Goal: Task Accomplishment & Management: Manage account settings

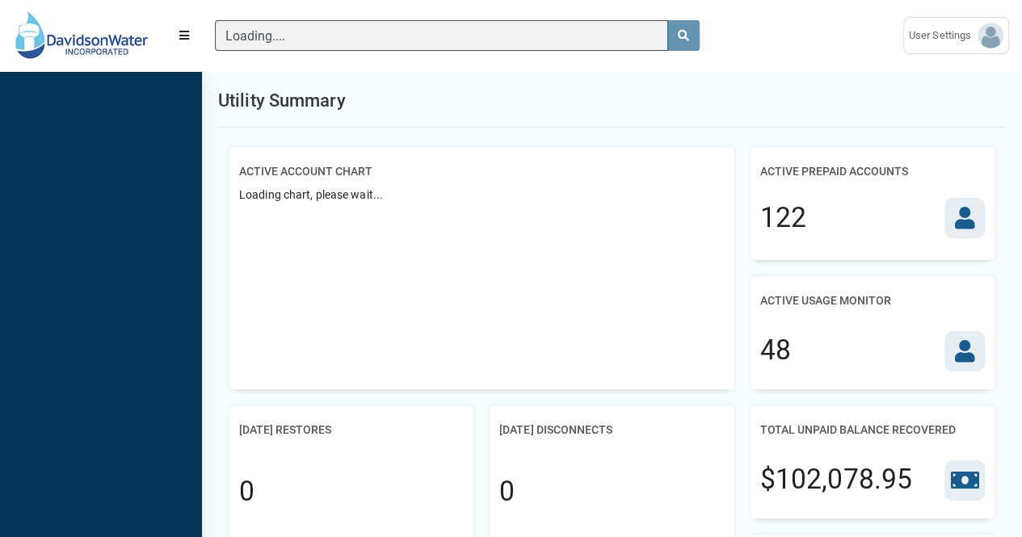
scroll to position [6, 1]
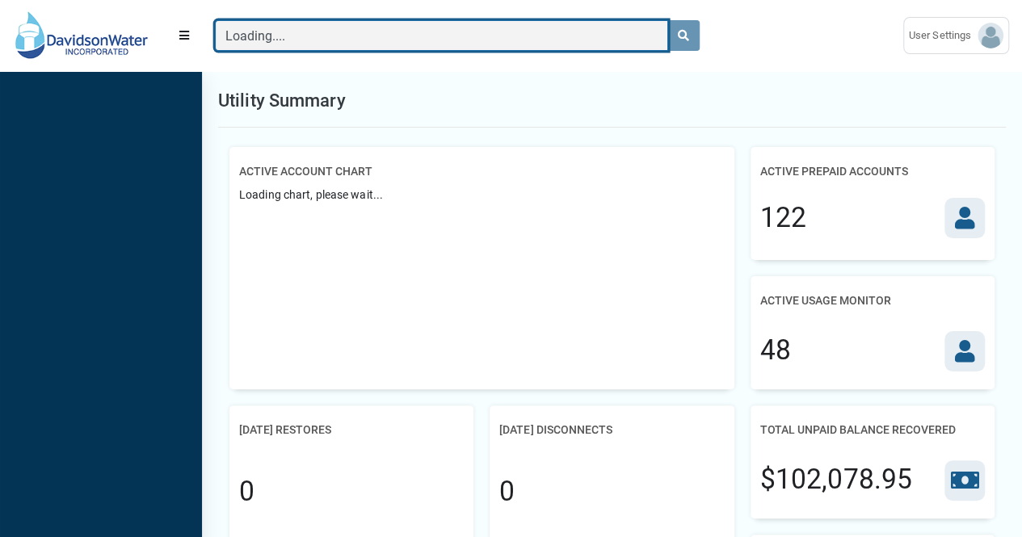
click at [314, 32] on input "Loading...." at bounding box center [441, 35] width 453 height 31
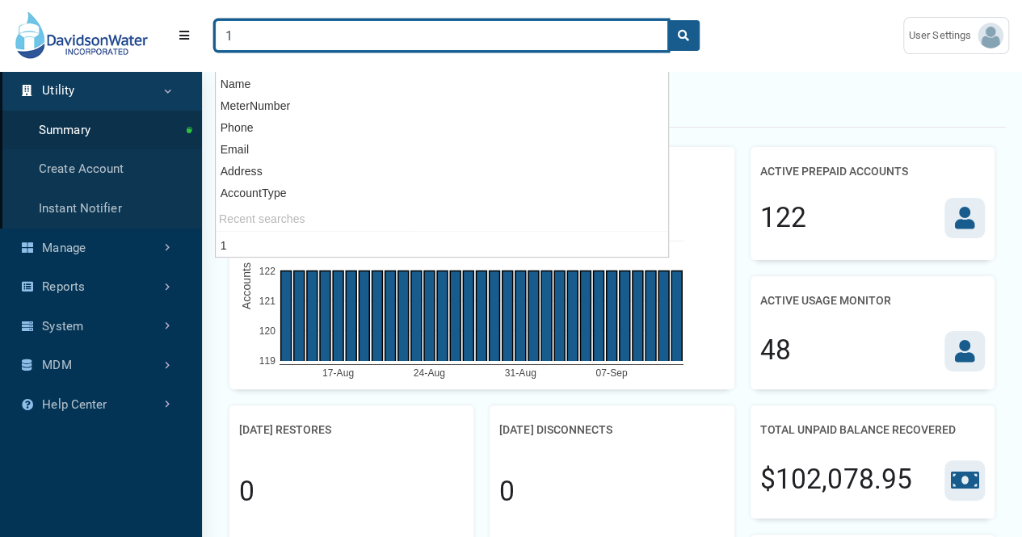
type input "1"
click at [667, 20] on button "search" at bounding box center [683, 35] width 32 height 31
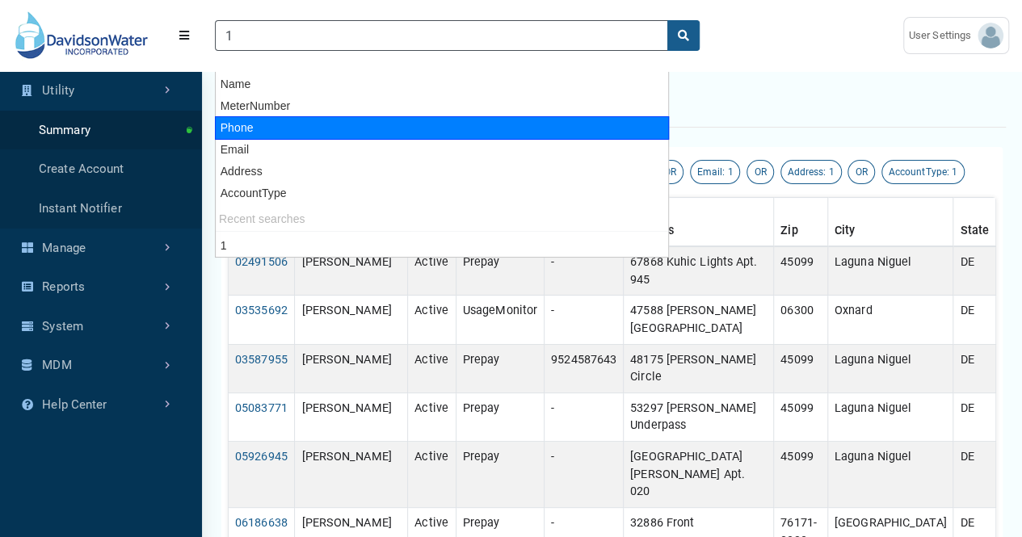
click at [780, 78] on div "Search results" at bounding box center [612, 100] width 788 height 53
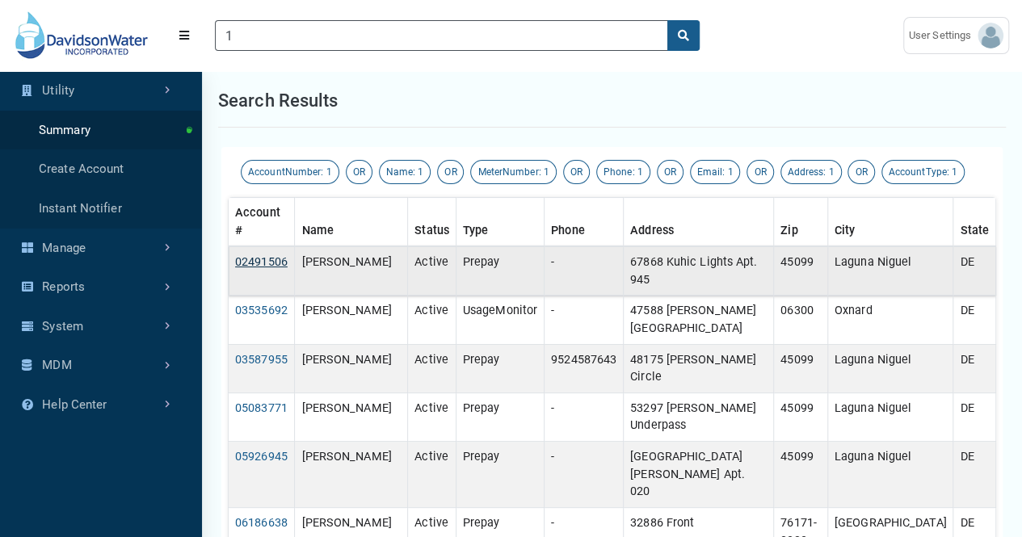
click at [274, 262] on link "02491506" at bounding box center [261, 262] width 53 height 14
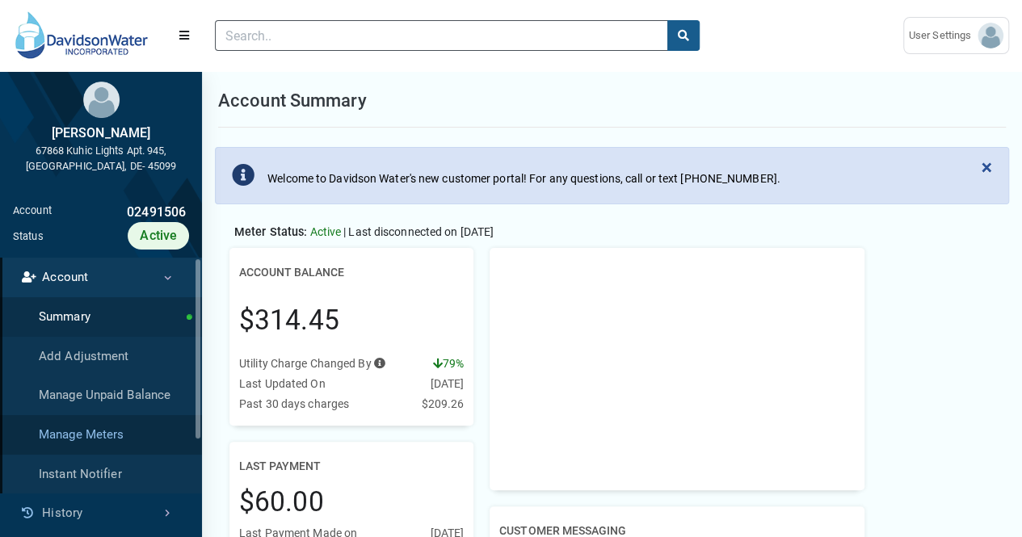
click at [133, 436] on link "Manage Meters" at bounding box center [101, 435] width 202 height 40
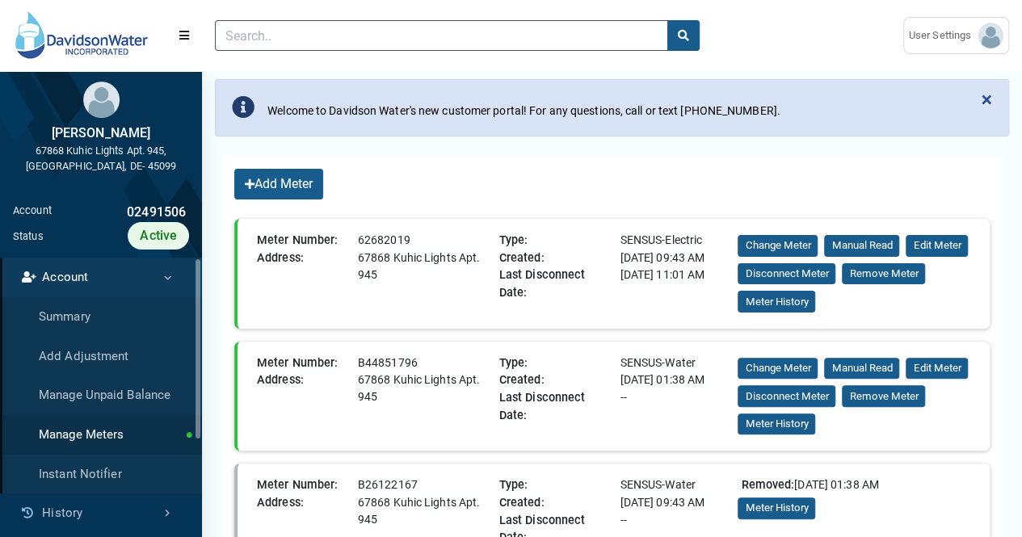
scroll to position [162, 0]
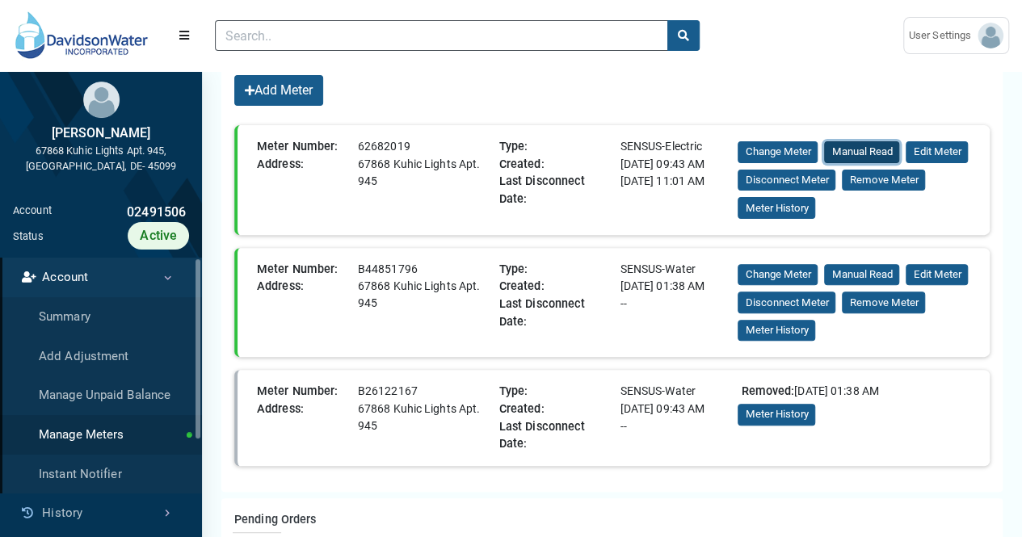
click at [884, 151] on button "Manual Read" at bounding box center [861, 152] width 75 height 22
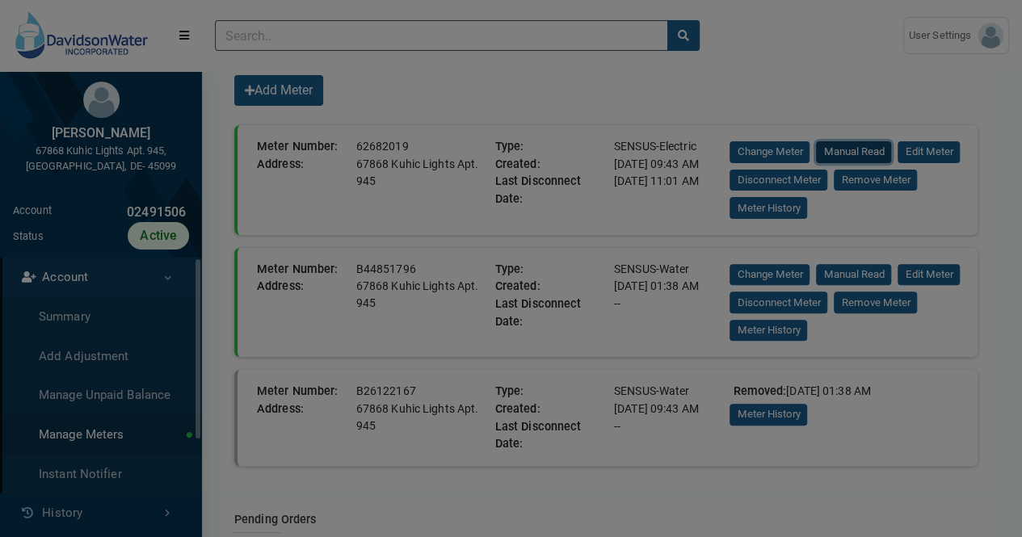
scroll to position [0, 0]
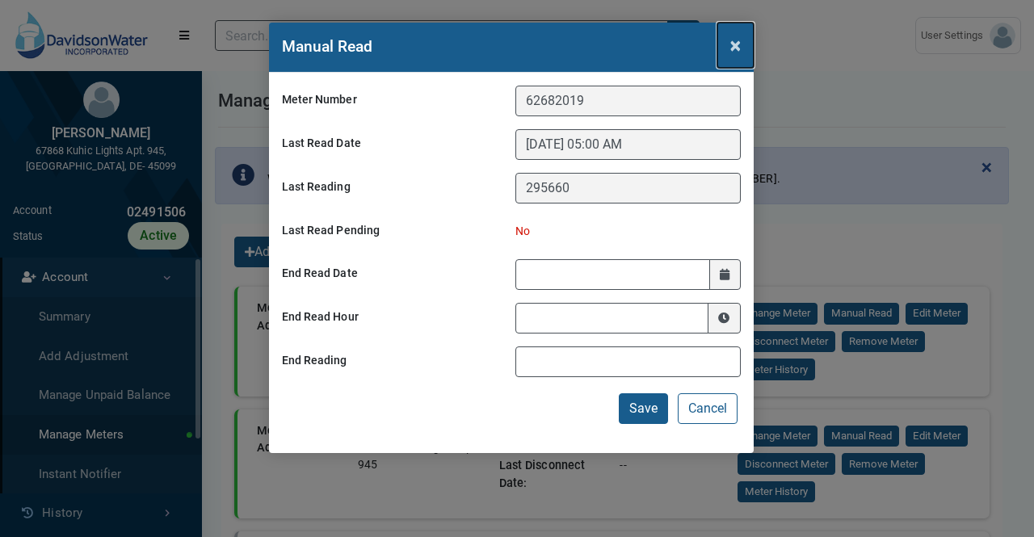
click at [731, 51] on span "×" at bounding box center [735, 45] width 11 height 23
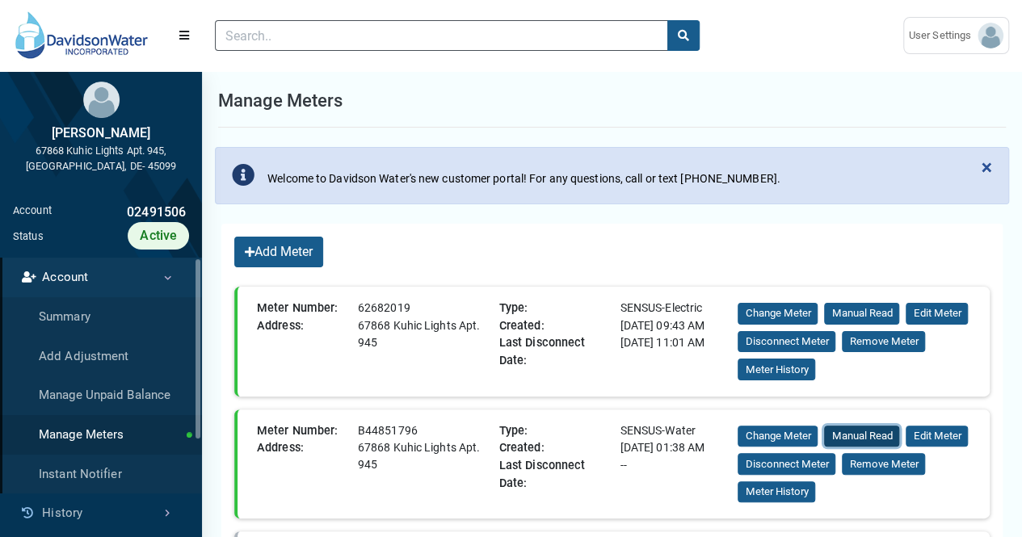
click at [854, 440] on button "Manual Read" at bounding box center [861, 437] width 75 height 22
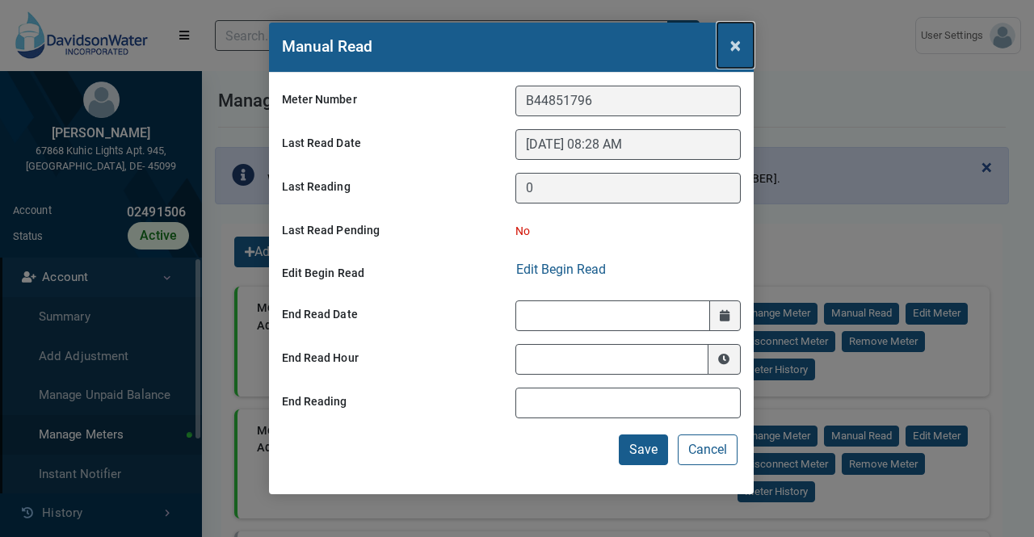
click at [729, 47] on button "×" at bounding box center [736, 45] width 36 height 45
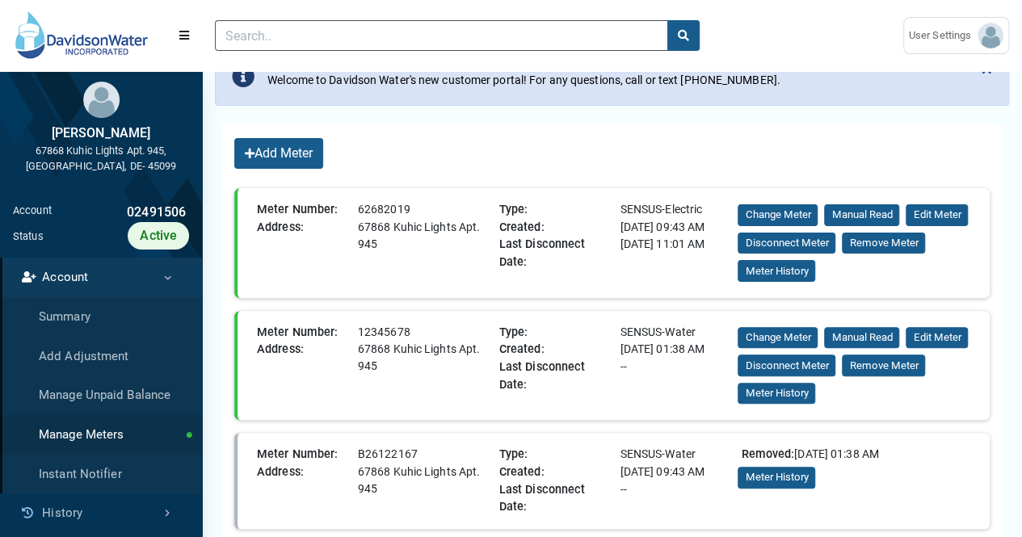
scroll to position [490, 189]
click at [540, 142] on div "Add Meter" at bounding box center [615, 154] width 775 height 44
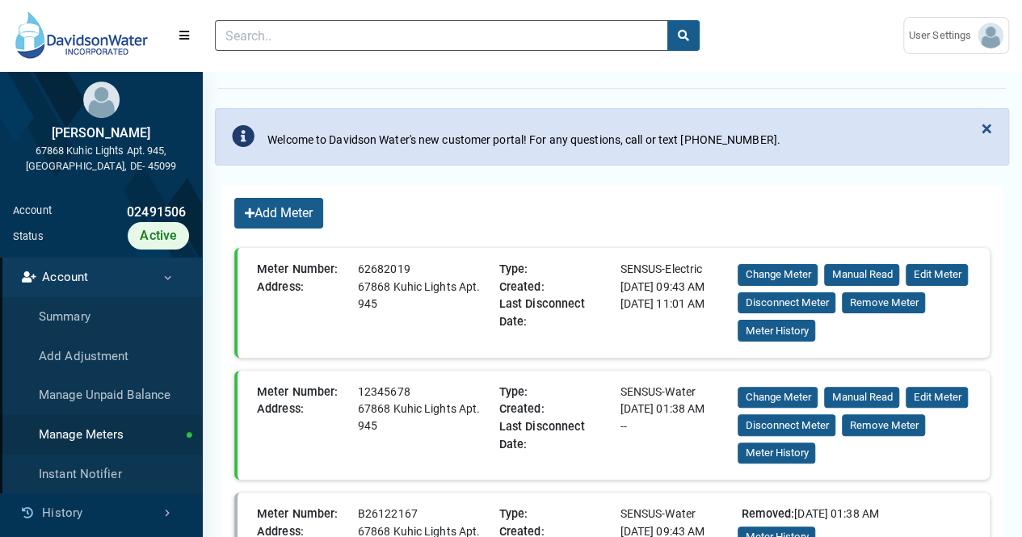
scroll to position [0, 0]
